Goal: Transaction & Acquisition: Book appointment/travel/reservation

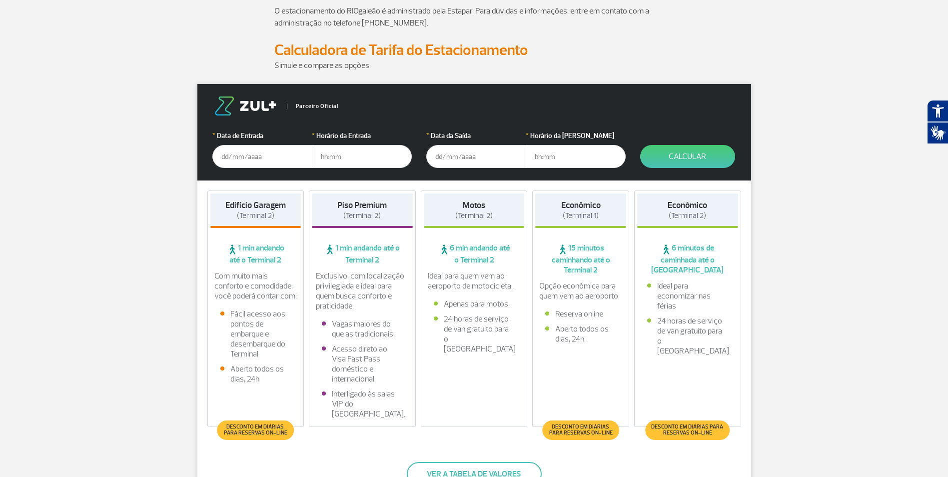
scroll to position [100, 0]
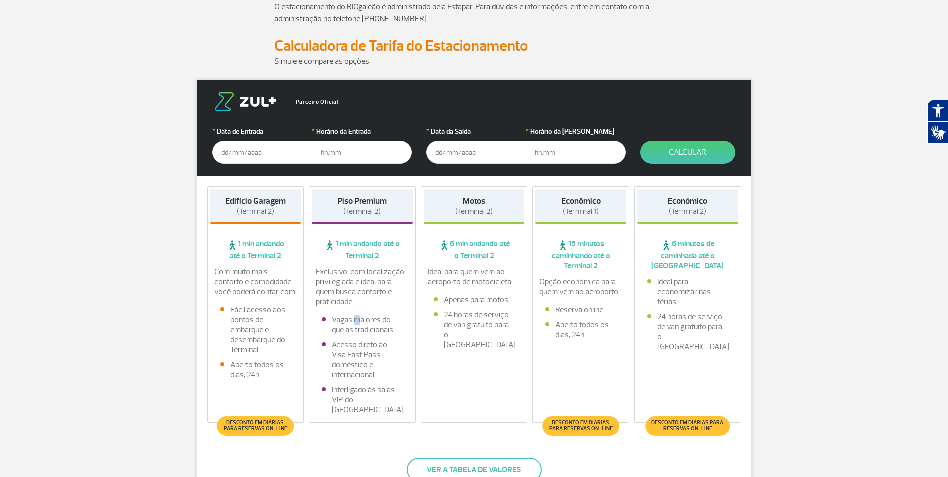
drag, startPoint x: 359, startPoint y: 317, endPoint x: 367, endPoint y: 322, distance: 9.2
click at [367, 322] on li "Vagas maiores do que as tradicionais." at bounding box center [362, 325] width 81 height 20
drag, startPoint x: 367, startPoint y: 322, endPoint x: 359, endPoint y: 332, distance: 13.5
click at [359, 332] on li "Vagas maiores do que as tradicionais." at bounding box center [362, 325] width 81 height 20
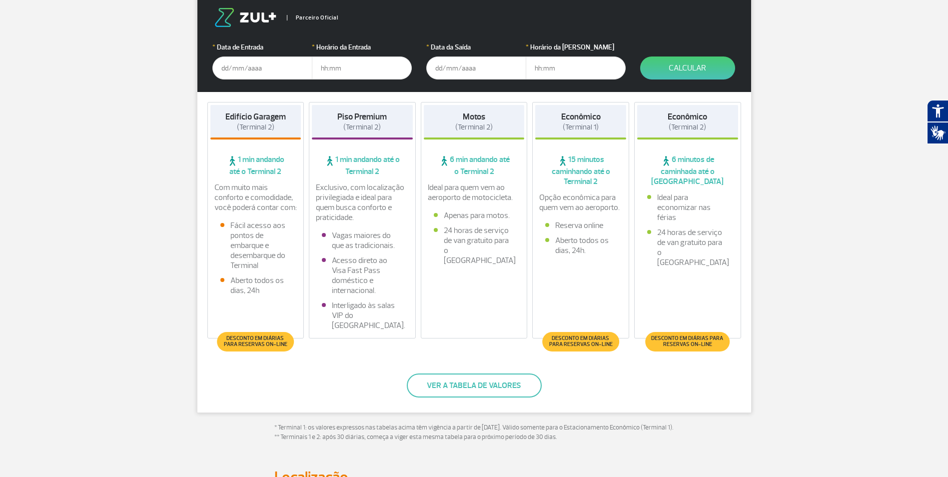
scroll to position [200, 0]
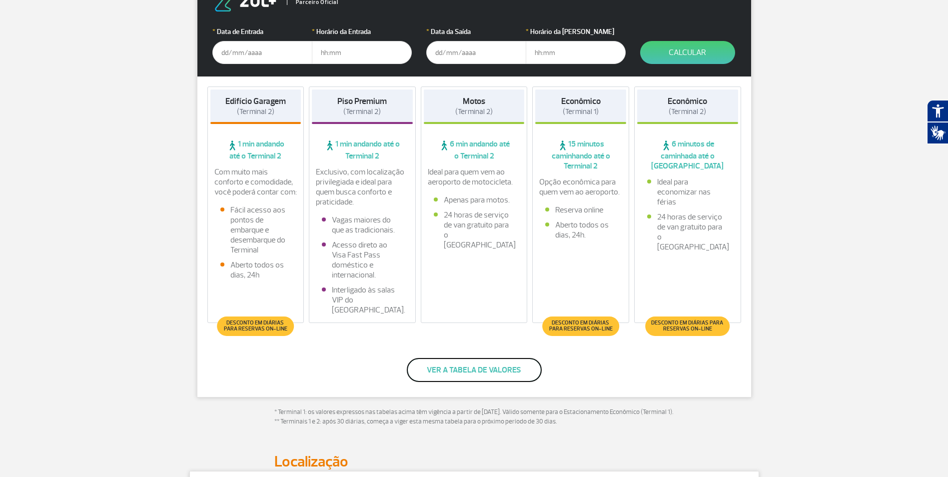
click at [483, 375] on button "Ver a tabela de valores" at bounding box center [474, 370] width 135 height 24
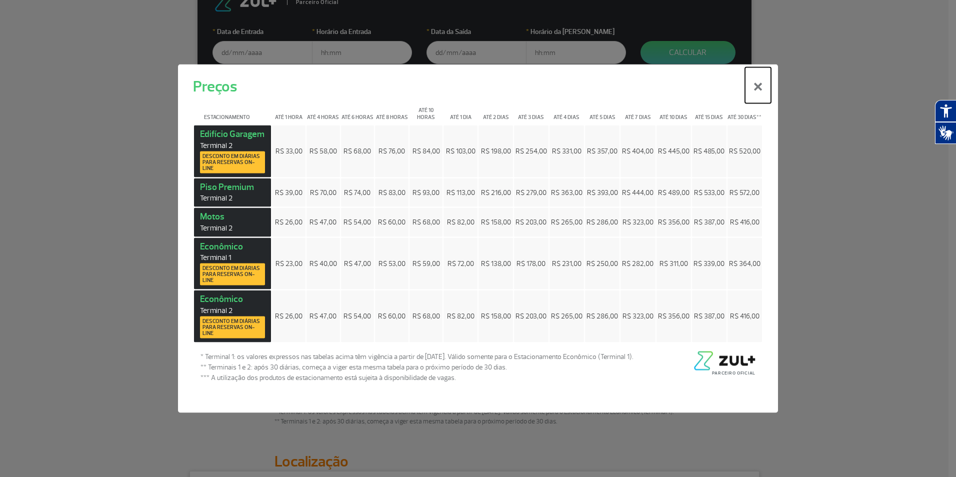
click at [765, 86] on button "×" at bounding box center [758, 85] width 26 height 36
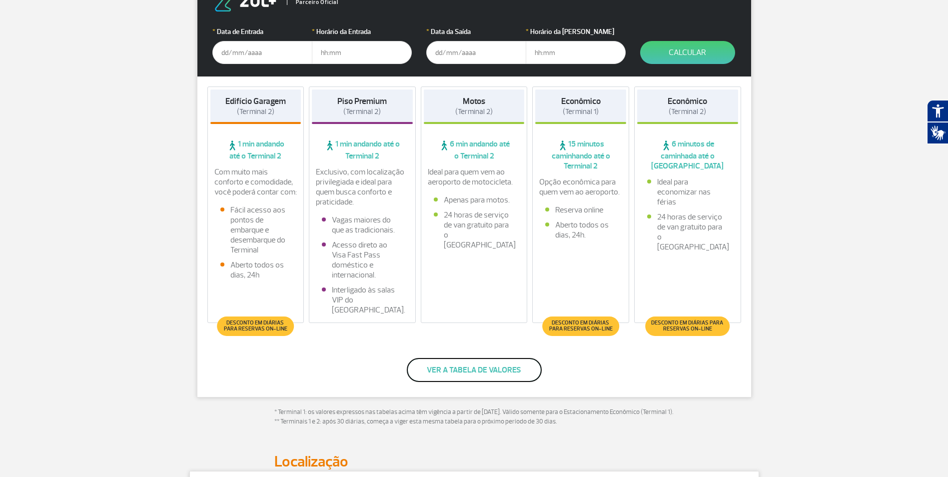
click at [455, 369] on button "Ver a tabela de valores" at bounding box center [474, 370] width 135 height 24
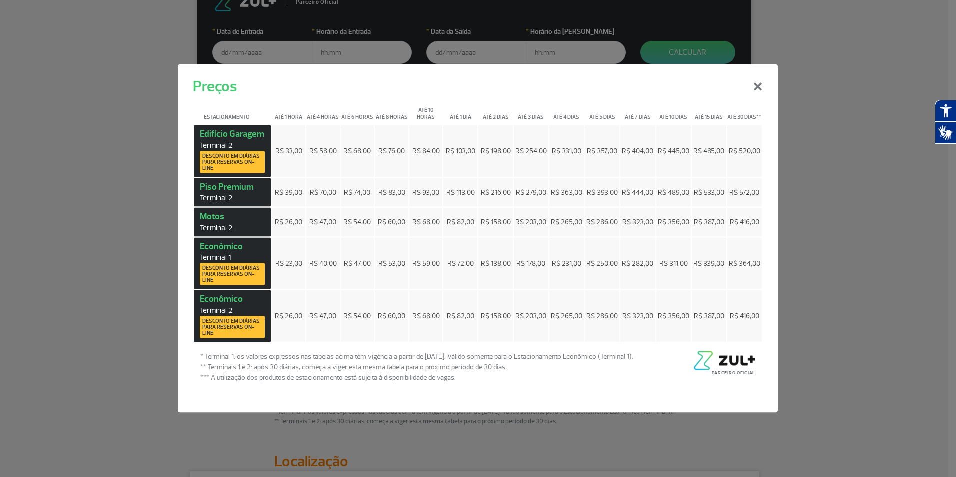
click at [432, 150] on span "R$ 84,00" at bounding box center [425, 151] width 27 height 8
click at [672, 149] on span "R$ 445,00" at bounding box center [673, 151] width 31 height 8
drag, startPoint x: 672, startPoint y: 149, endPoint x: 673, endPoint y: 190, distance: 41.5
click at [673, 190] on span "R$ 489,00" at bounding box center [673, 192] width 31 height 8
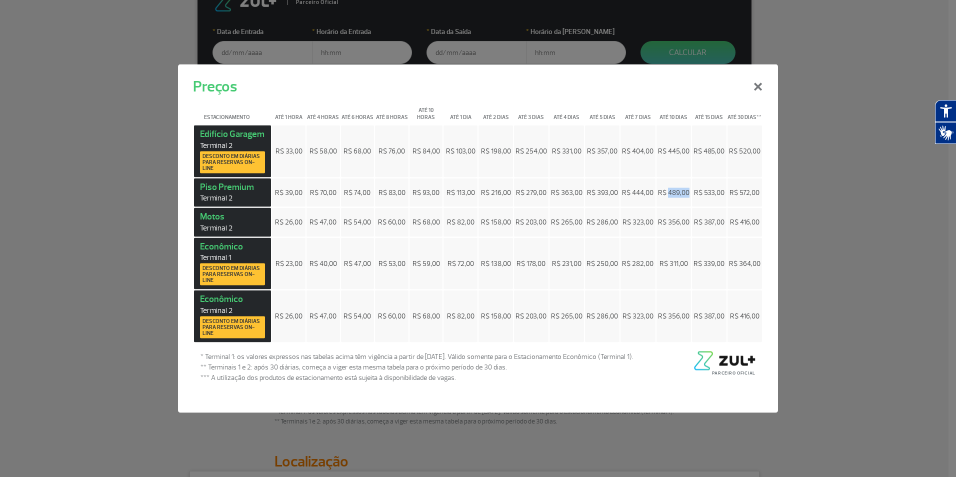
click at [673, 190] on span "R$ 489,00" at bounding box center [673, 192] width 31 height 8
drag, startPoint x: 673, startPoint y: 190, endPoint x: 664, endPoint y: 151, distance: 40.0
click at [664, 151] on span "R$ 445,00" at bounding box center [673, 151] width 31 height 8
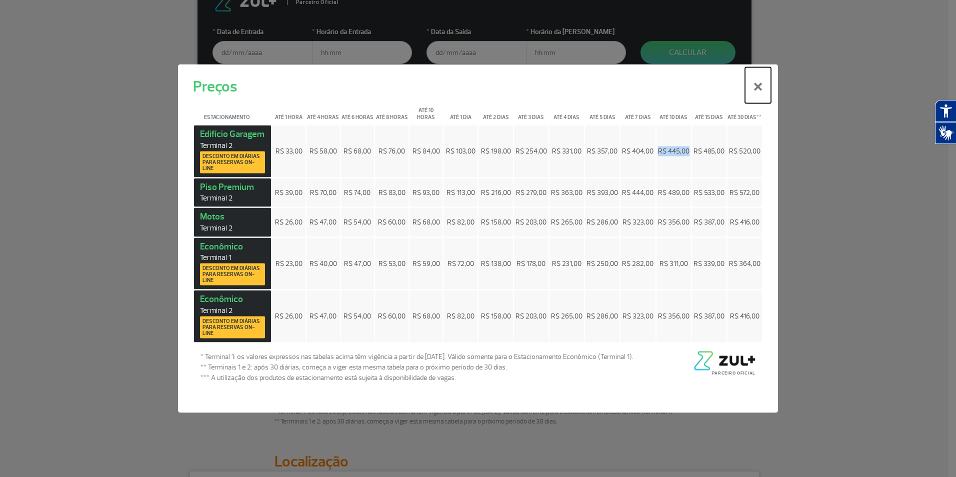
click at [757, 82] on button "×" at bounding box center [758, 85] width 26 height 36
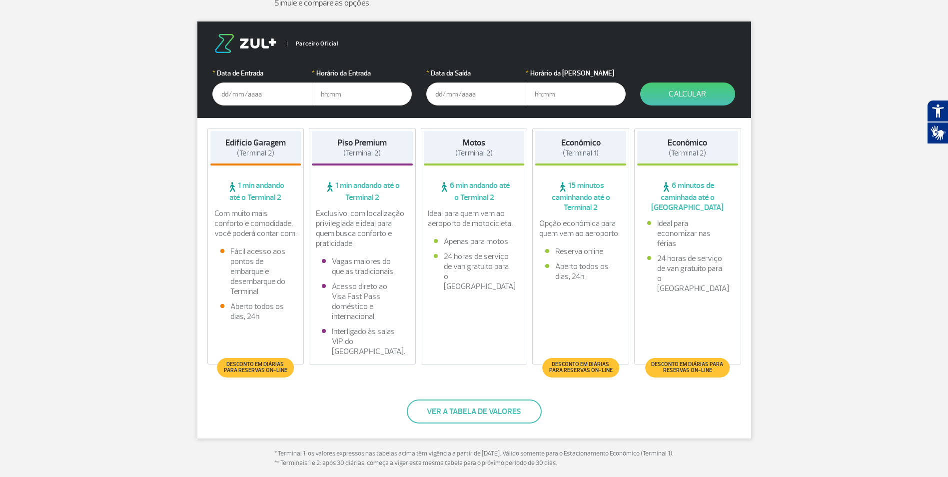
scroll to position [100, 0]
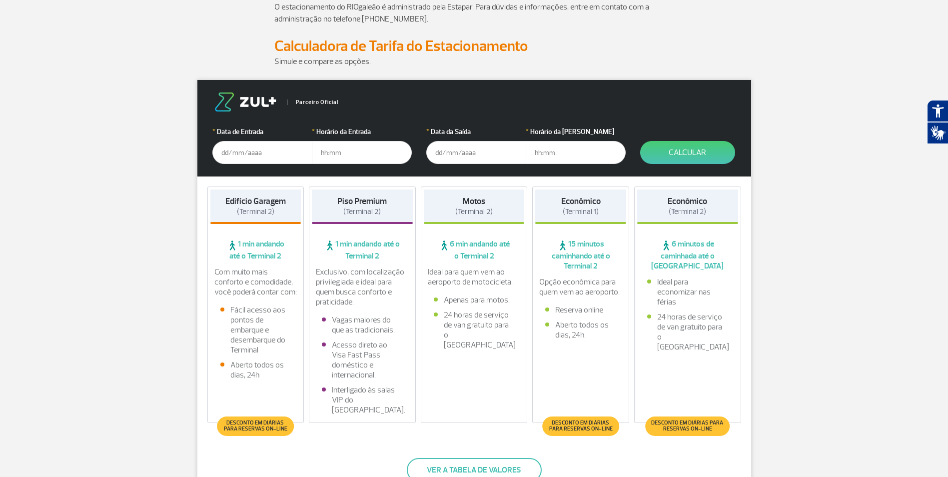
click at [246, 155] on input "text" at bounding box center [262, 152] width 100 height 23
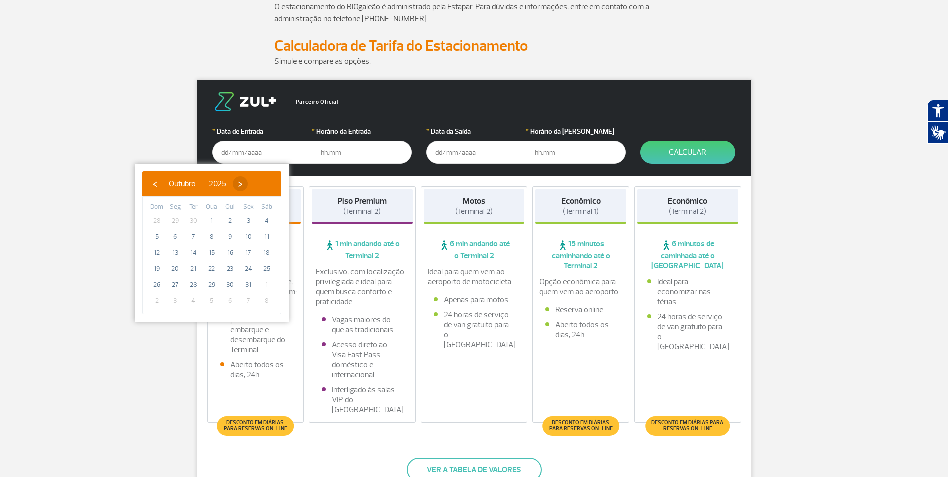
click at [248, 186] on span "›" at bounding box center [240, 183] width 15 height 15
click at [249, 240] on span "7" at bounding box center [248, 237] width 16 height 16
type input "[DATE]"
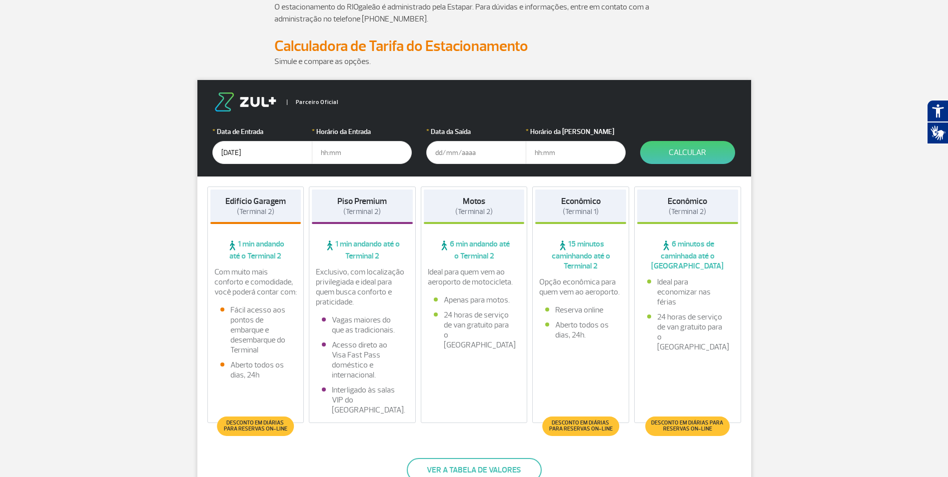
click at [335, 153] on input "text" at bounding box center [362, 152] width 100 height 23
type input "15:00"
click at [457, 151] on input "text" at bounding box center [476, 152] width 100 height 23
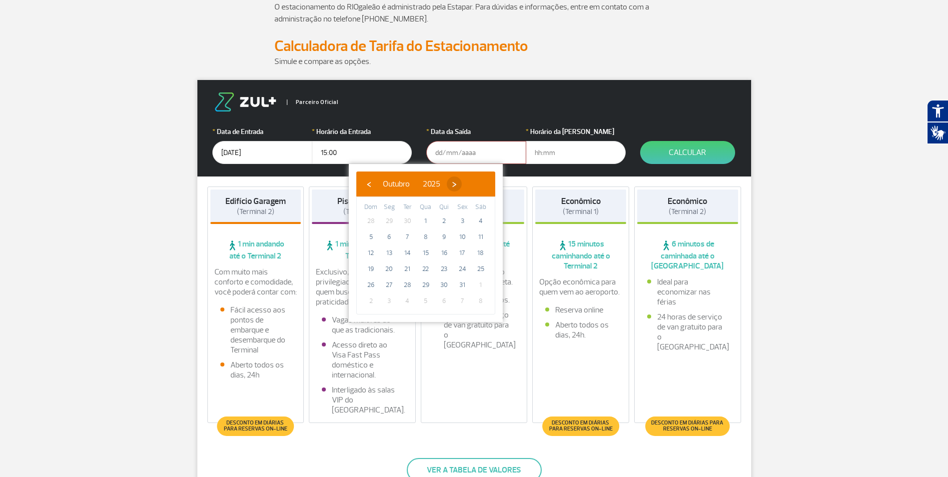
click at [462, 184] on span "›" at bounding box center [454, 183] width 15 height 15
click at [386, 271] on span "17" at bounding box center [389, 269] width 16 height 16
type input "[DATE]"
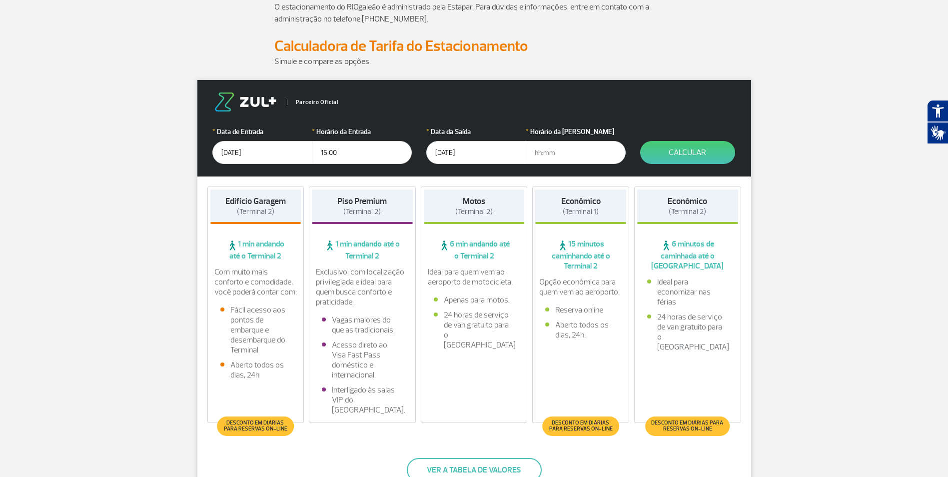
click at [553, 152] on input "text" at bounding box center [576, 152] width 100 height 23
type input "12:00"
click at [650, 153] on button "Calcular" at bounding box center [687, 152] width 95 height 23
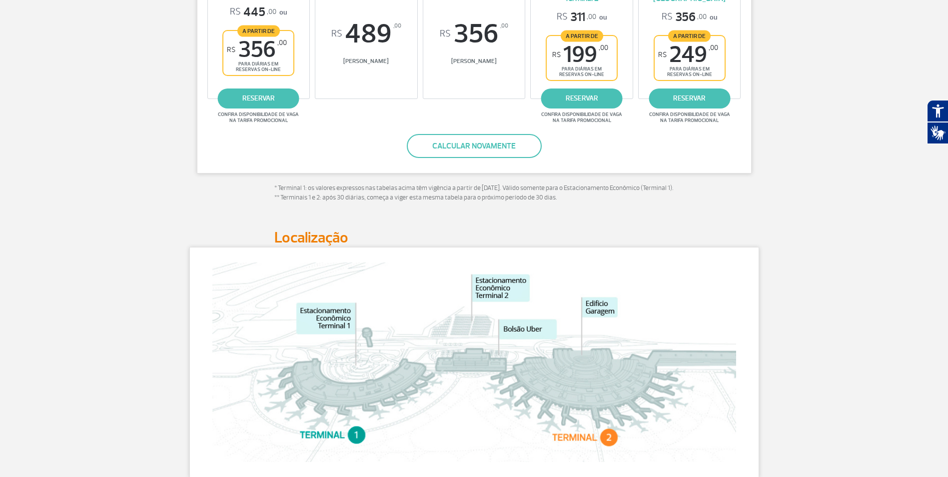
scroll to position [250, 0]
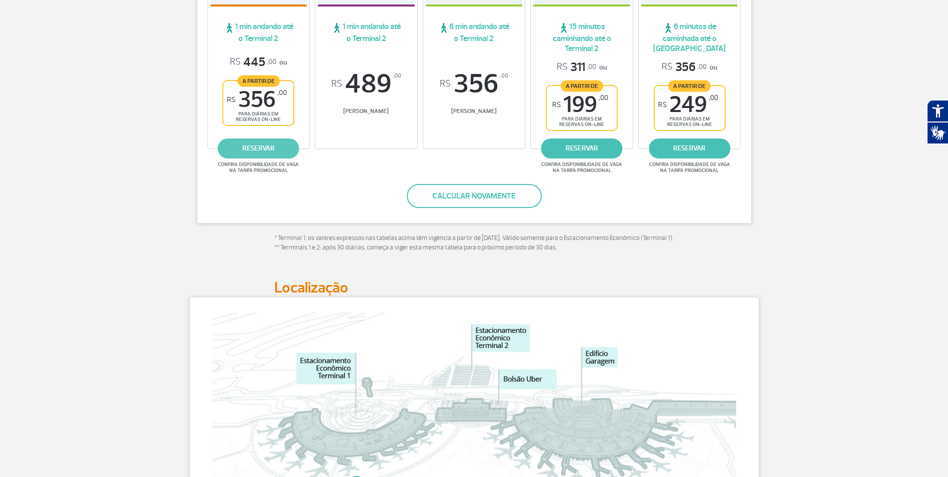
click at [269, 152] on link "reservar" at bounding box center [258, 148] width 81 height 20
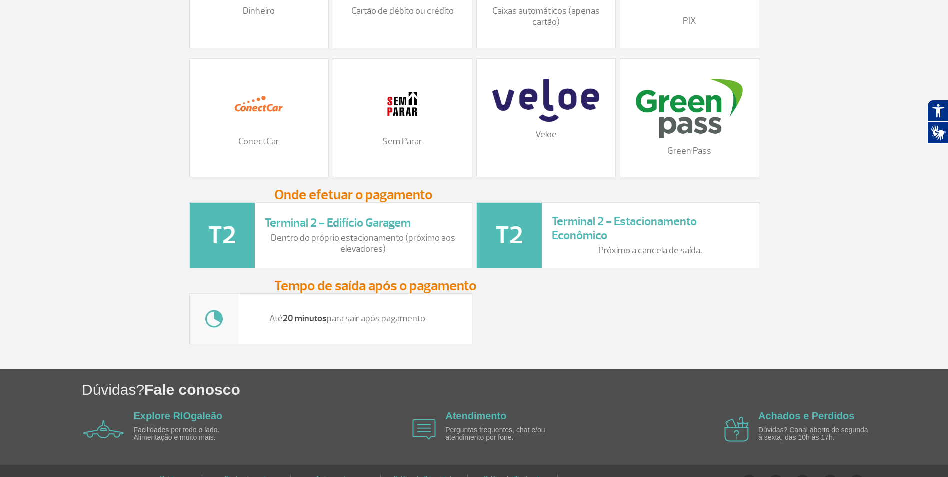
scroll to position [1184, 0]
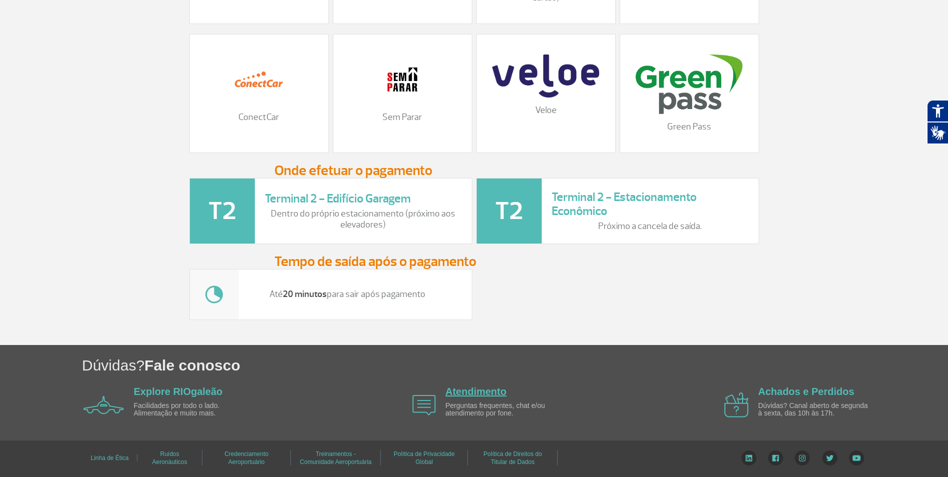
click at [461, 396] on link "Atendimento" at bounding box center [475, 391] width 61 height 11
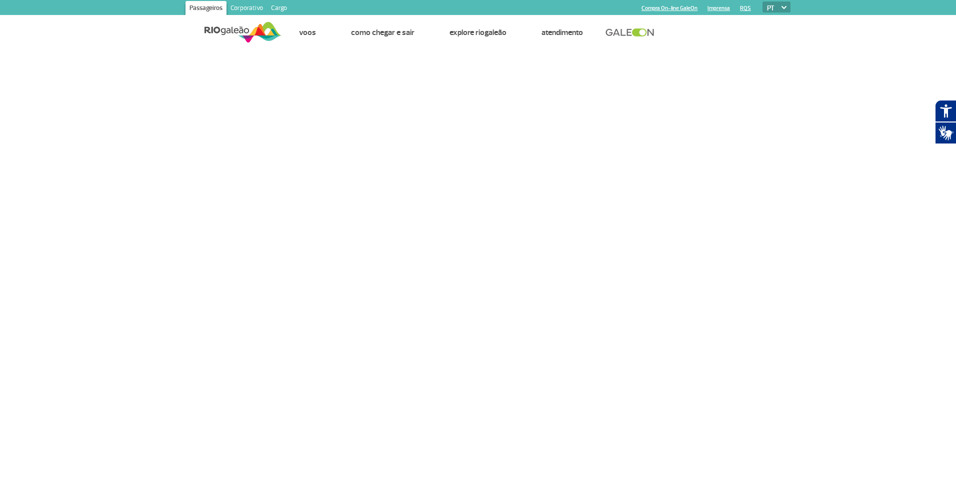
click at [254, 40] on img at bounding box center [242, 32] width 77 height 24
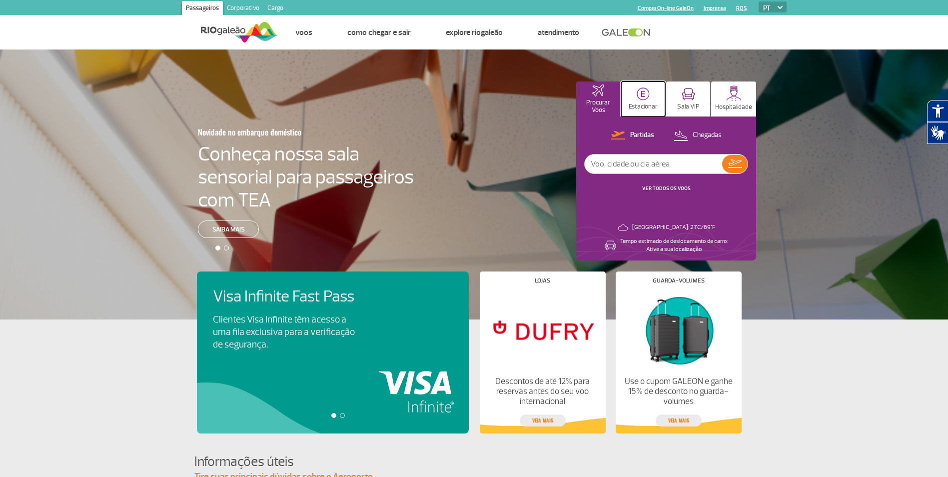
click at [639, 100] on img at bounding box center [643, 93] width 13 height 13
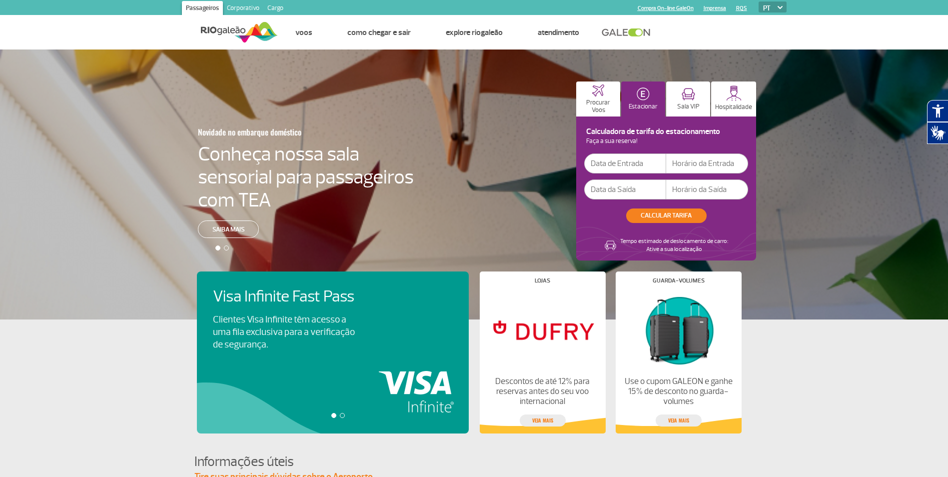
click at [632, 166] on input "text" at bounding box center [625, 163] width 82 height 20
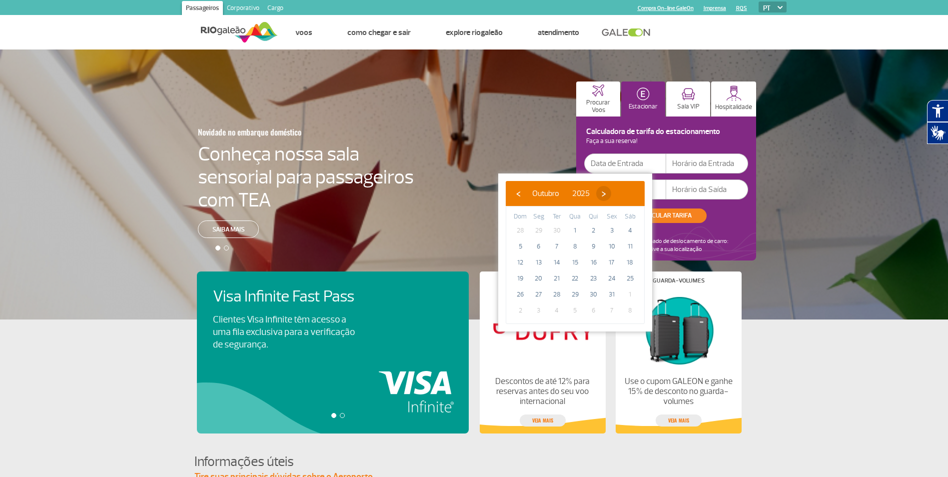
click at [611, 190] on span "›" at bounding box center [603, 193] width 15 height 15
click at [608, 243] on span "7" at bounding box center [612, 246] width 16 height 16
type input "[DATE]"
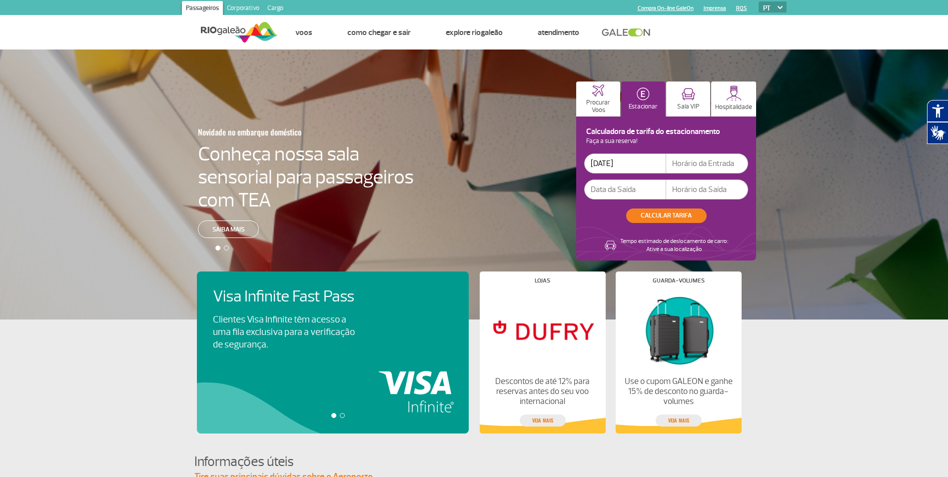
click at [680, 166] on input "text" at bounding box center [707, 163] width 82 height 20
type input "15:00"
click at [655, 187] on input "text" at bounding box center [625, 189] width 82 height 20
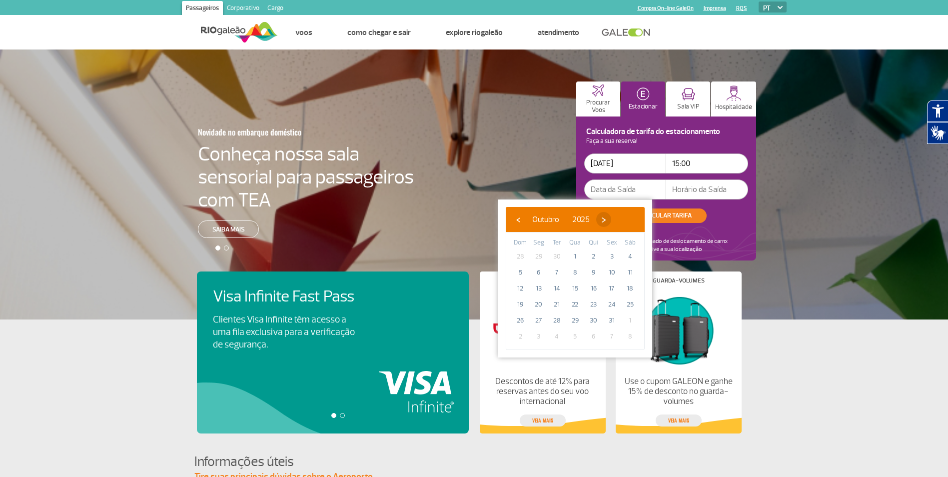
click at [611, 224] on span "›" at bounding box center [603, 219] width 15 height 15
click at [537, 308] on span "17" at bounding box center [539, 304] width 16 height 16
type input "[DATE]"
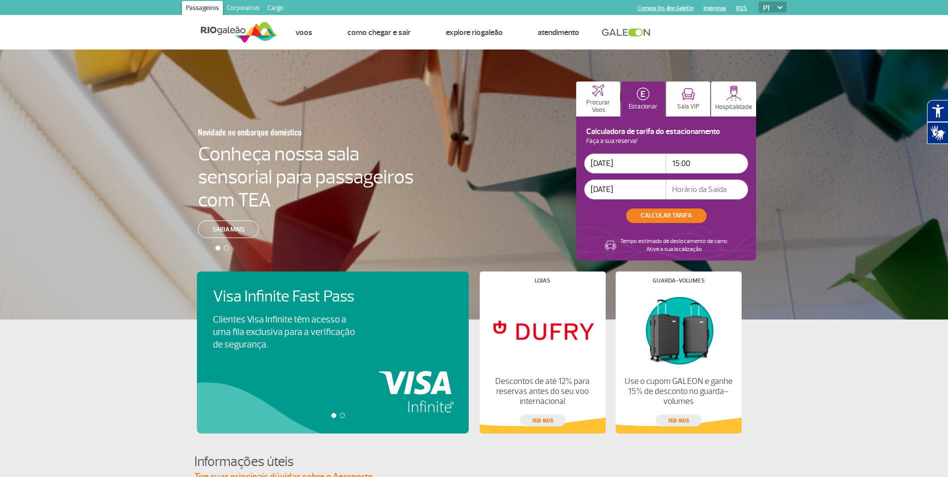
click at [693, 191] on input "text" at bounding box center [707, 189] width 82 height 20
type input "12:00"
click at [681, 216] on button "CALCULAR TARIFA" at bounding box center [666, 215] width 80 height 14
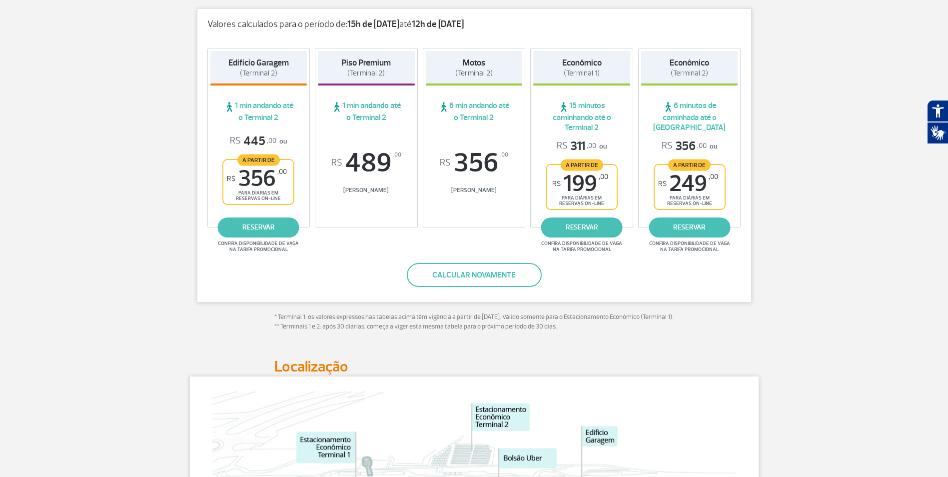
scroll to position [200, 0]
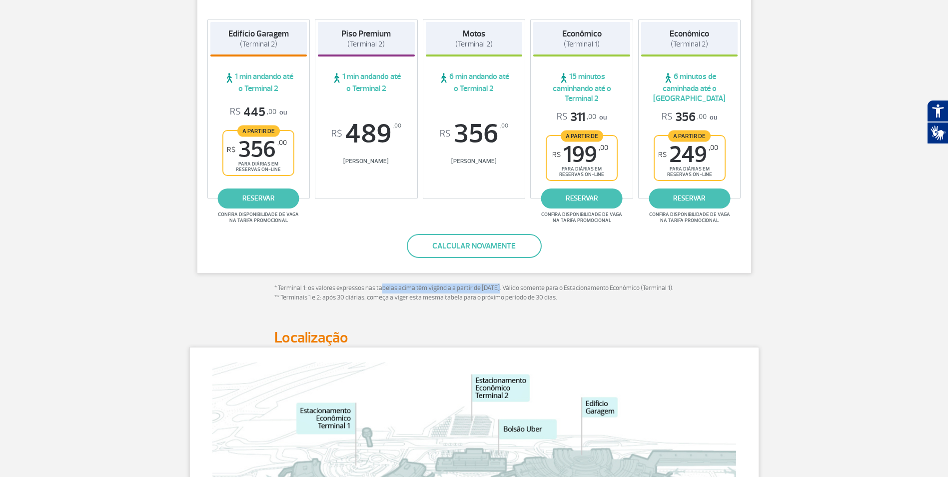
drag, startPoint x: 381, startPoint y: 285, endPoint x: 497, endPoint y: 285, distance: 116.5
click at [497, 285] on p "* Terminal 1: os valores expressos nas tabelas acima têm vigência a partir de […" at bounding box center [474, 292] width 400 height 19
drag, startPoint x: 497, startPoint y: 285, endPoint x: 655, endPoint y: 300, distance: 158.2
click at [655, 300] on p "* Terminal 1: os valores expressos nas tabelas acima têm vigência a partir de […" at bounding box center [474, 292] width 400 height 19
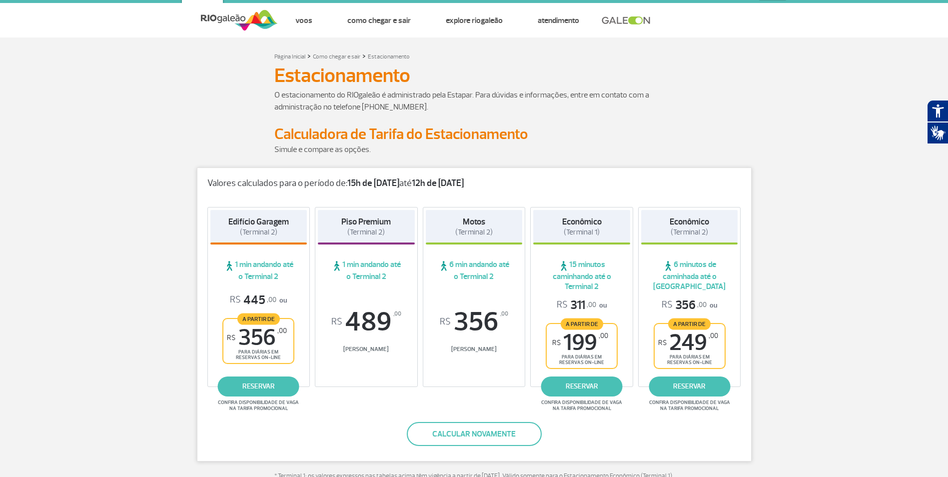
scroll to position [0, 0]
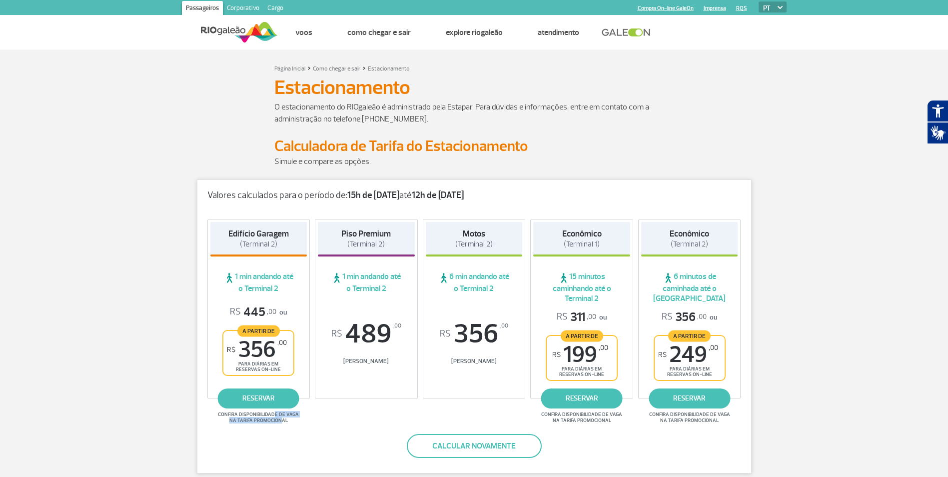
drag, startPoint x: 275, startPoint y: 415, endPoint x: 280, endPoint y: 421, distance: 7.8
click at [280, 421] on span "Confira disponibilidade de vaga na tarifa promocional" at bounding box center [258, 417] width 84 height 12
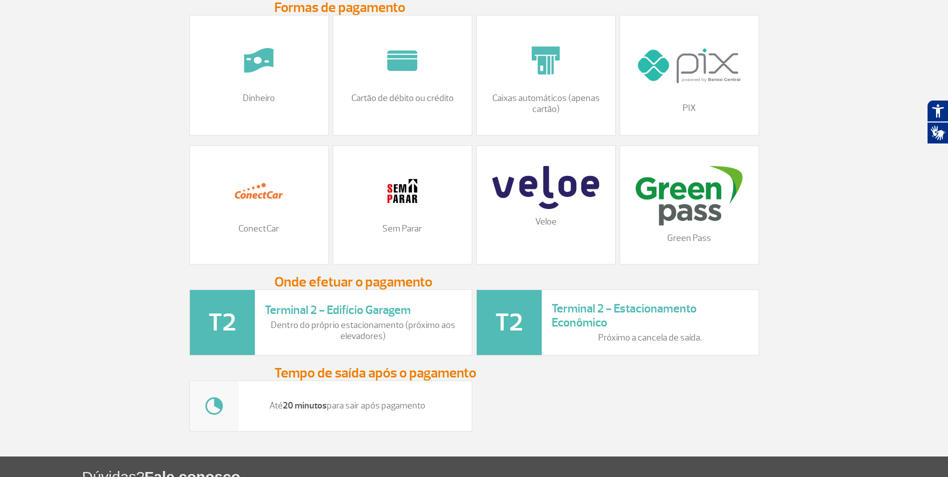
scroll to position [1050, 0]
